Goal: Transaction & Acquisition: Book appointment/travel/reservation

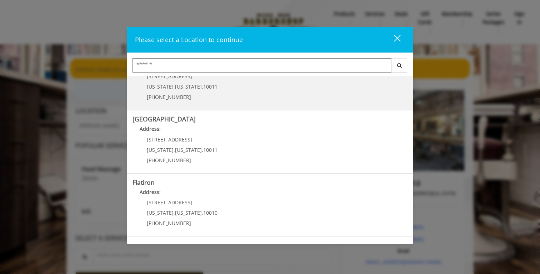
scroll to position [97, 0]
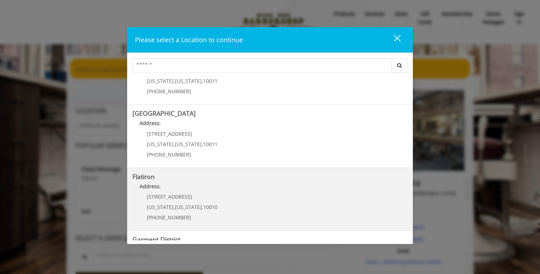
click at [230, 196] on "Flatiron Address: [STREET_ADDRESS][US_STATE][US_STATE] (917) 475-1765" at bounding box center [269, 199] width 275 height 52
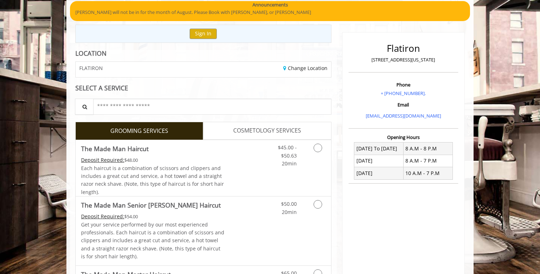
scroll to position [59, 0]
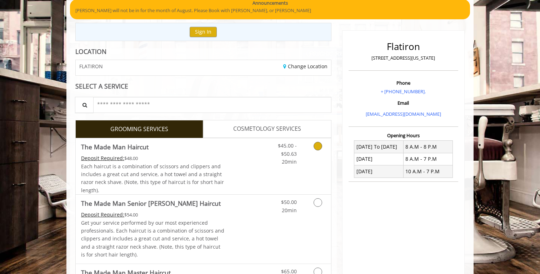
click at [233, 157] on link "Discounted Price" at bounding box center [246, 166] width 42 height 56
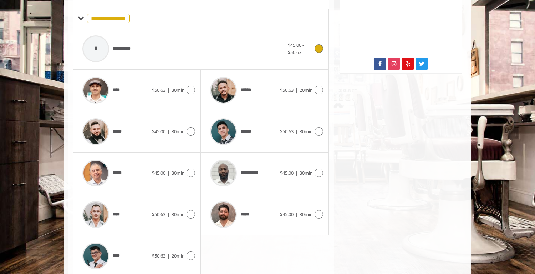
scroll to position [312, 0]
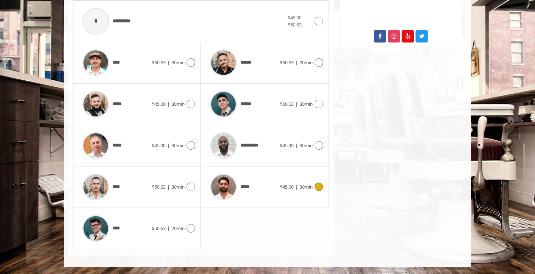
click at [249, 181] on span "*****" at bounding box center [230, 187] width 46 height 34
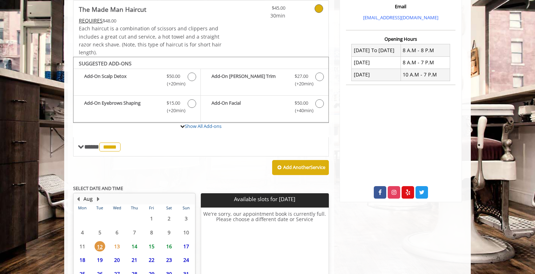
scroll to position [221, 0]
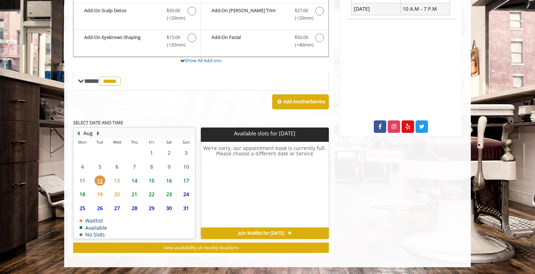
click at [112, 180] on span "13" at bounding box center [117, 180] width 11 height 10
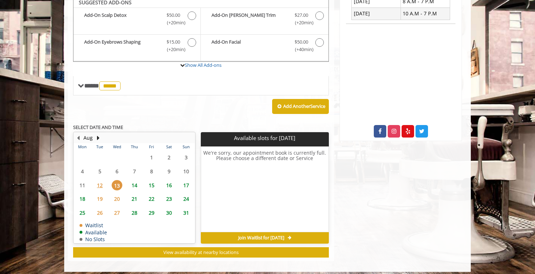
click at [129, 180] on span "14" at bounding box center [134, 185] width 11 height 10
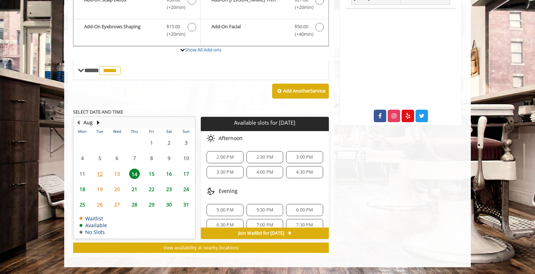
scroll to position [9, 0]
